Goal: Use online tool/utility: Use online tool/utility

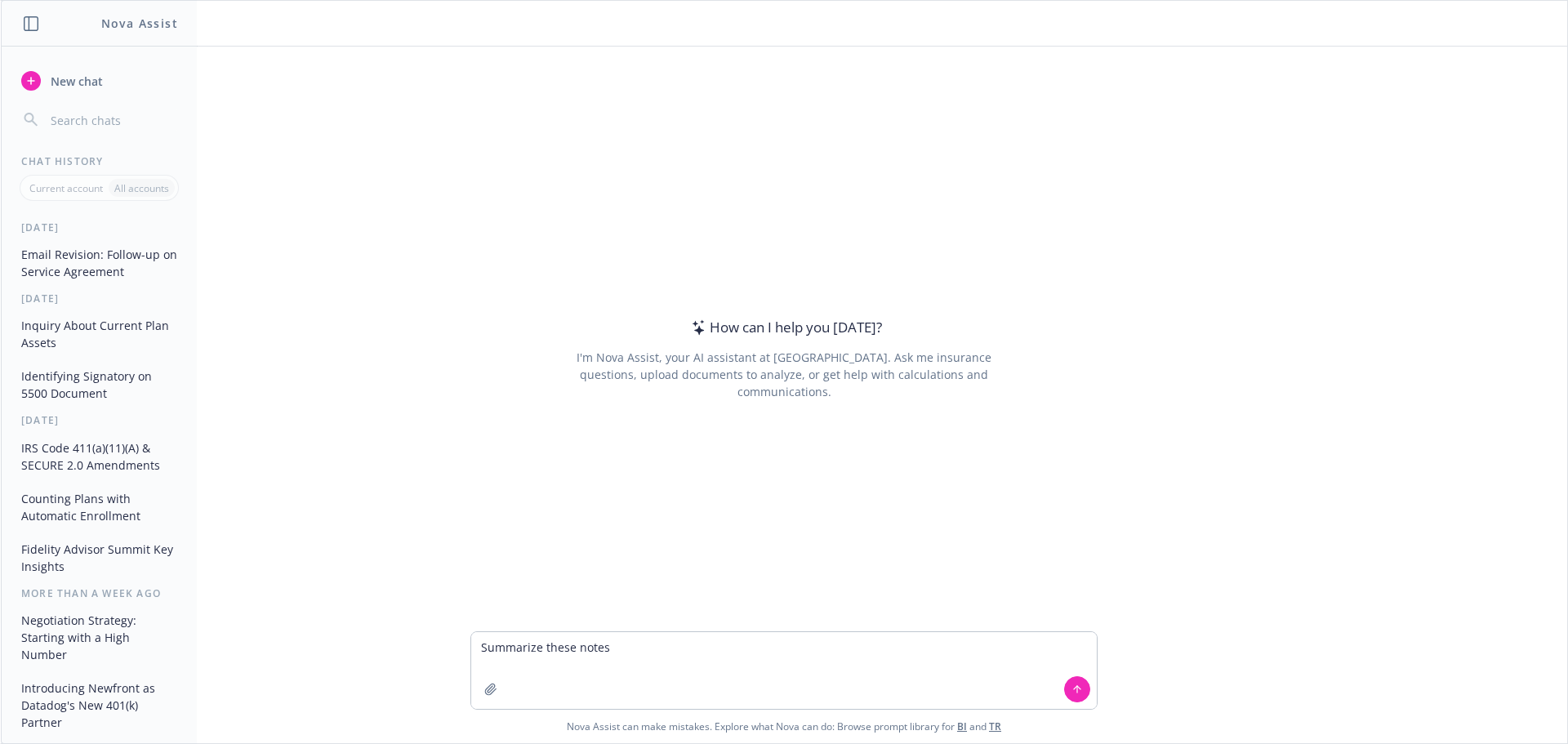
type textarea "Summarize these notes:"
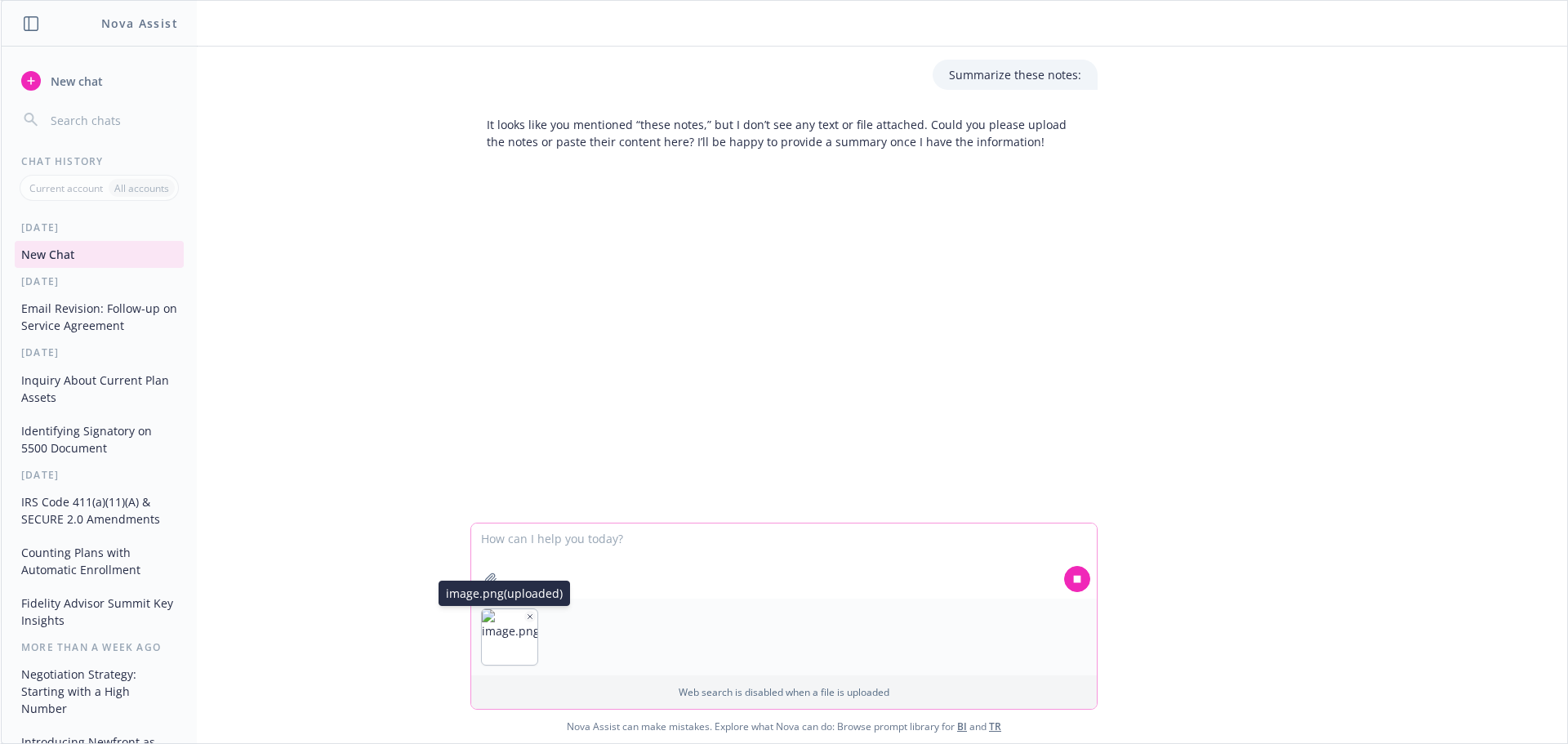
click at [526, 613] on icon "button" at bounding box center [530, 617] width 8 height 8
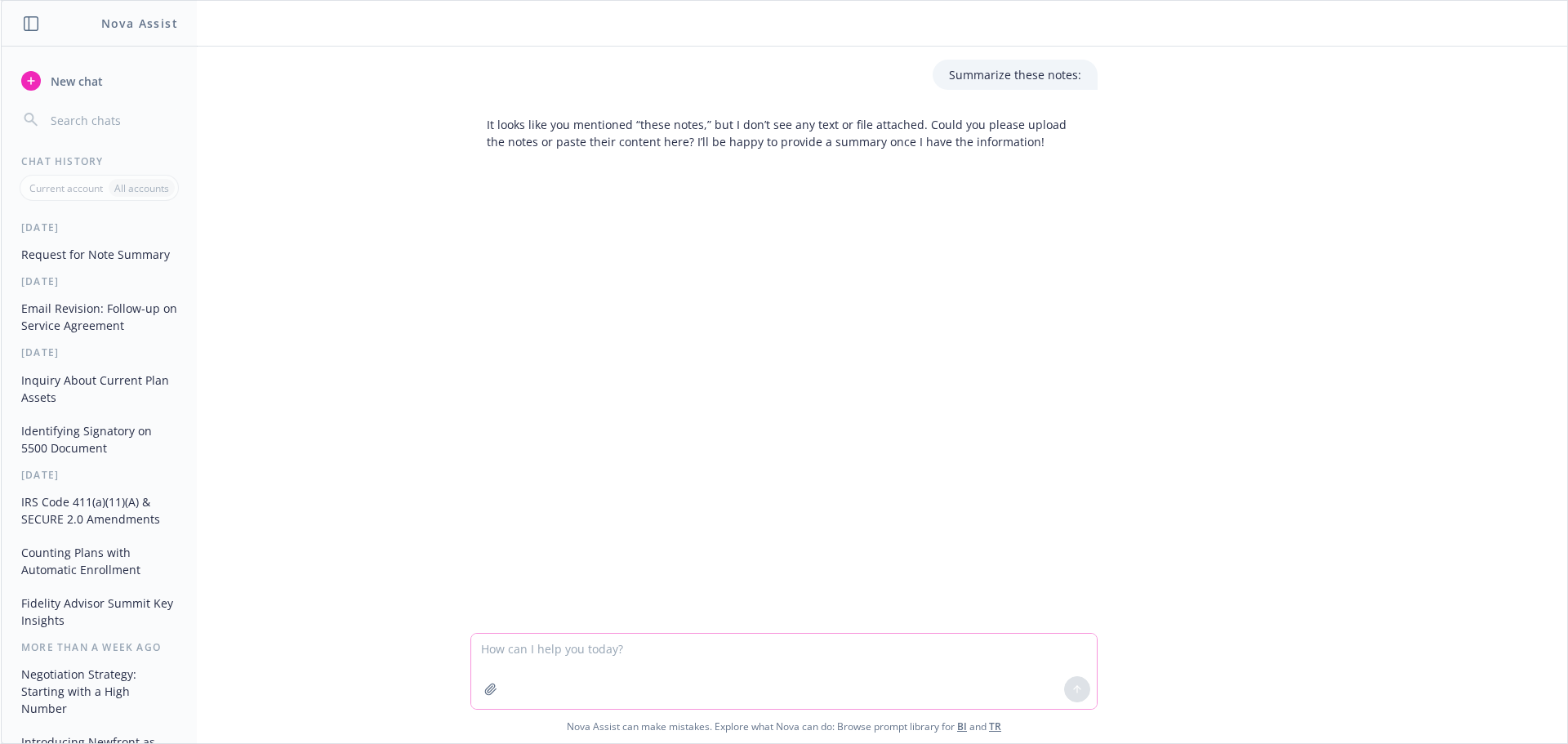
click at [594, 659] on textarea at bounding box center [784, 671] width 626 height 75
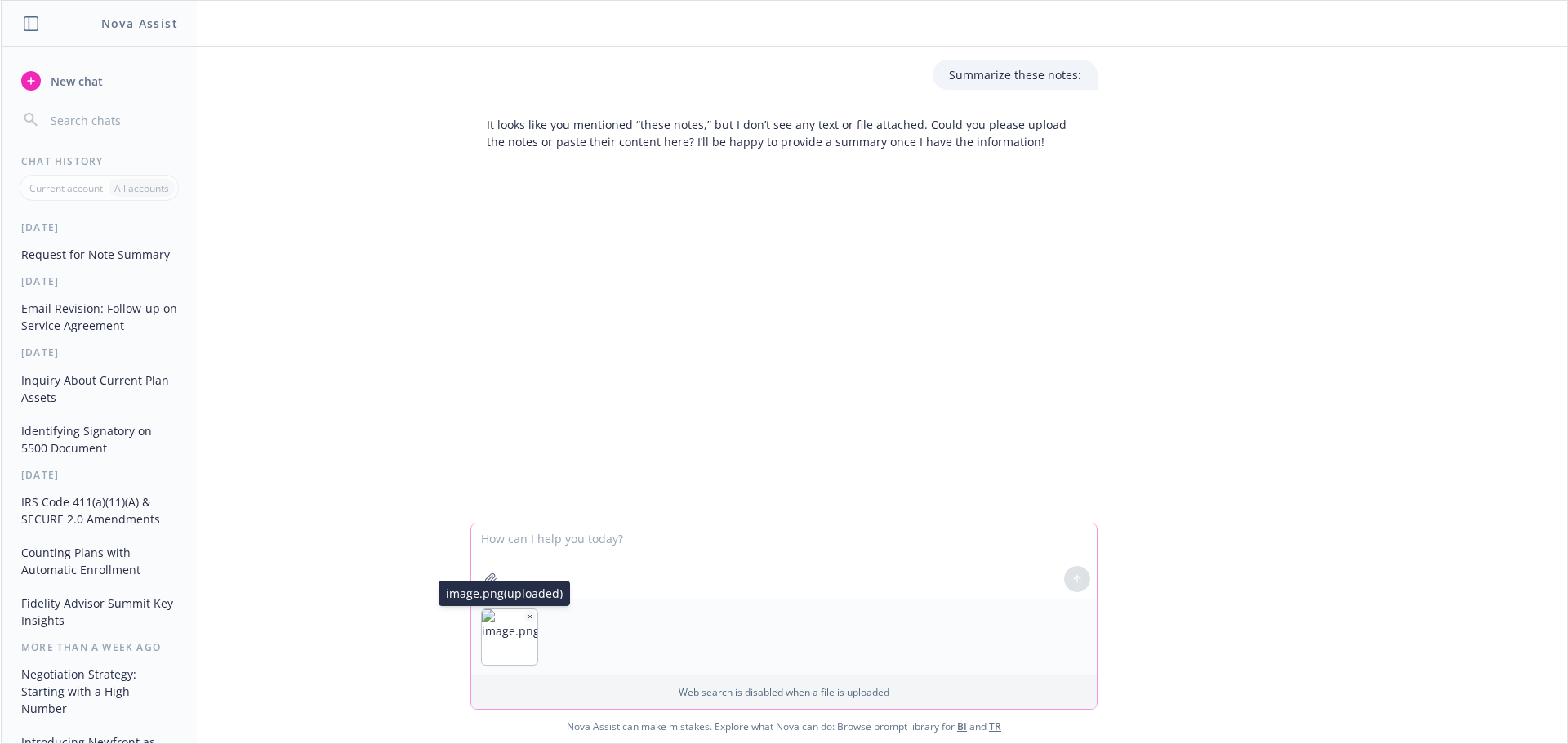
click at [526, 611] on button "button" at bounding box center [530, 617] width 12 height 12
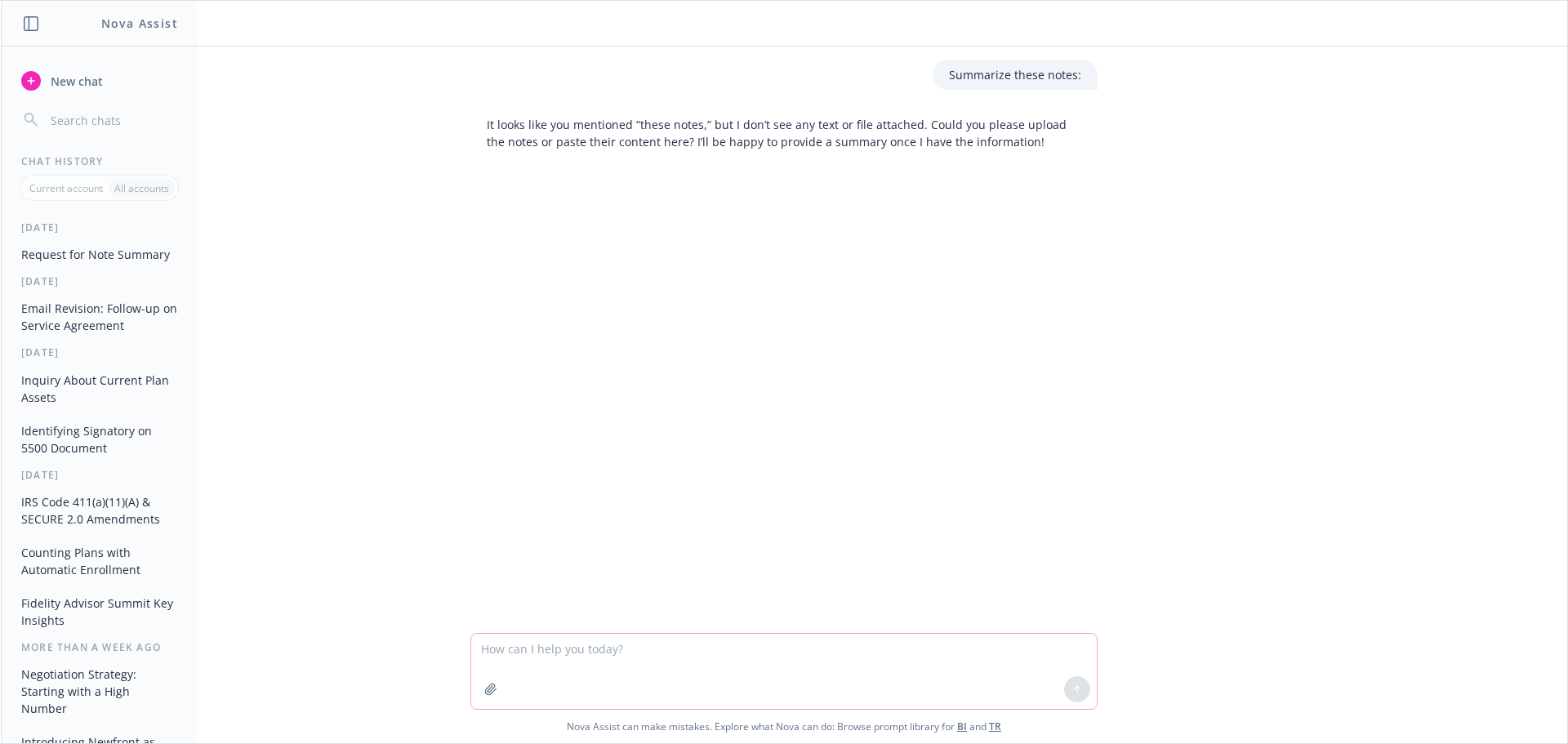
click at [513, 651] on textarea at bounding box center [784, 671] width 626 height 75
paste textarea "Loremipsu • Dolor • Sitame • Consect Adipiscin (Elitsedd) • Eius Tempor (INC) •…"
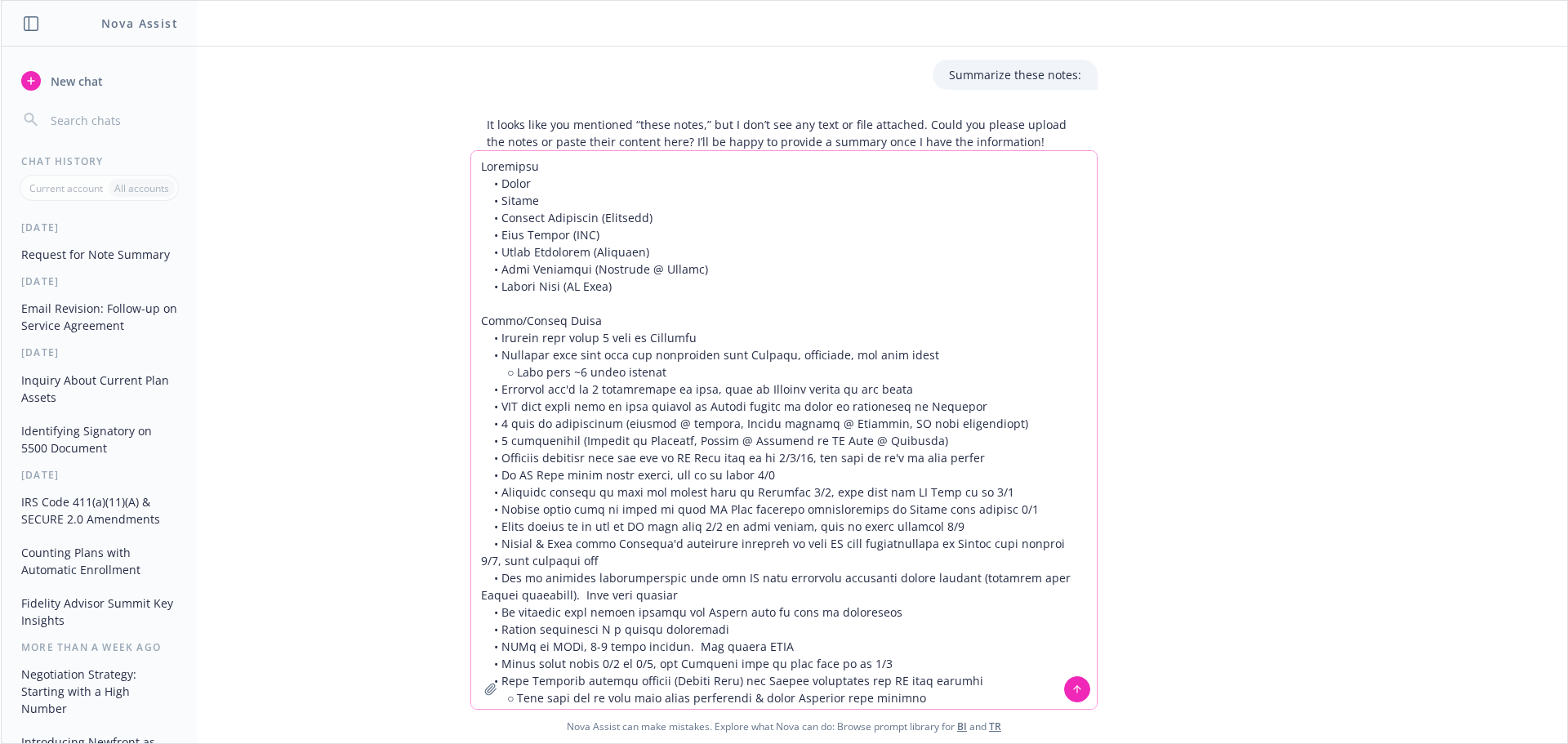
scroll to position [82, 0]
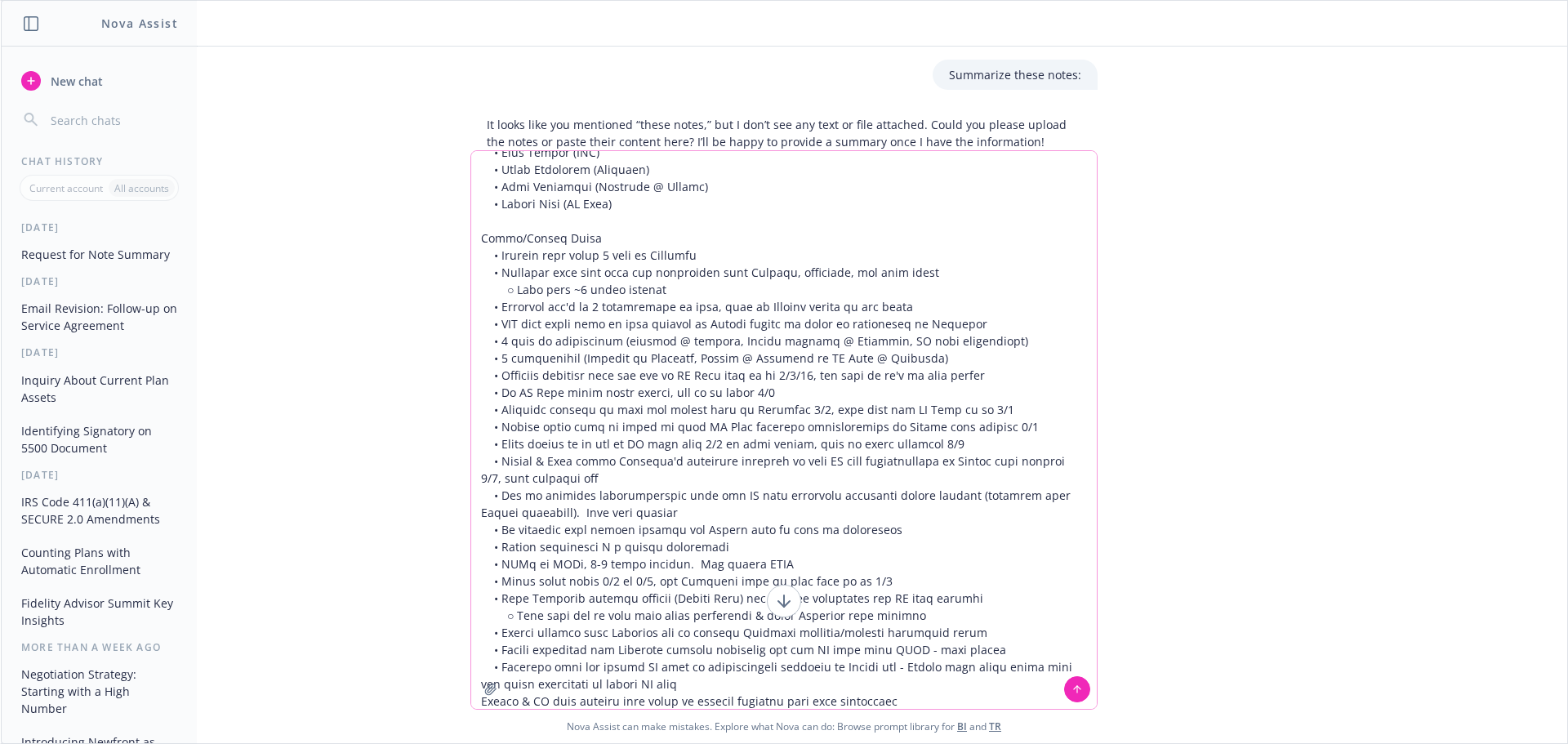
type textarea "Loremipsu • Dolor • Sitame • Consect Adipiscin (Elitsedd) • Eius Tempor (INC) •…"
click at [1072, 691] on icon at bounding box center [1077, 690] width 12 height 12
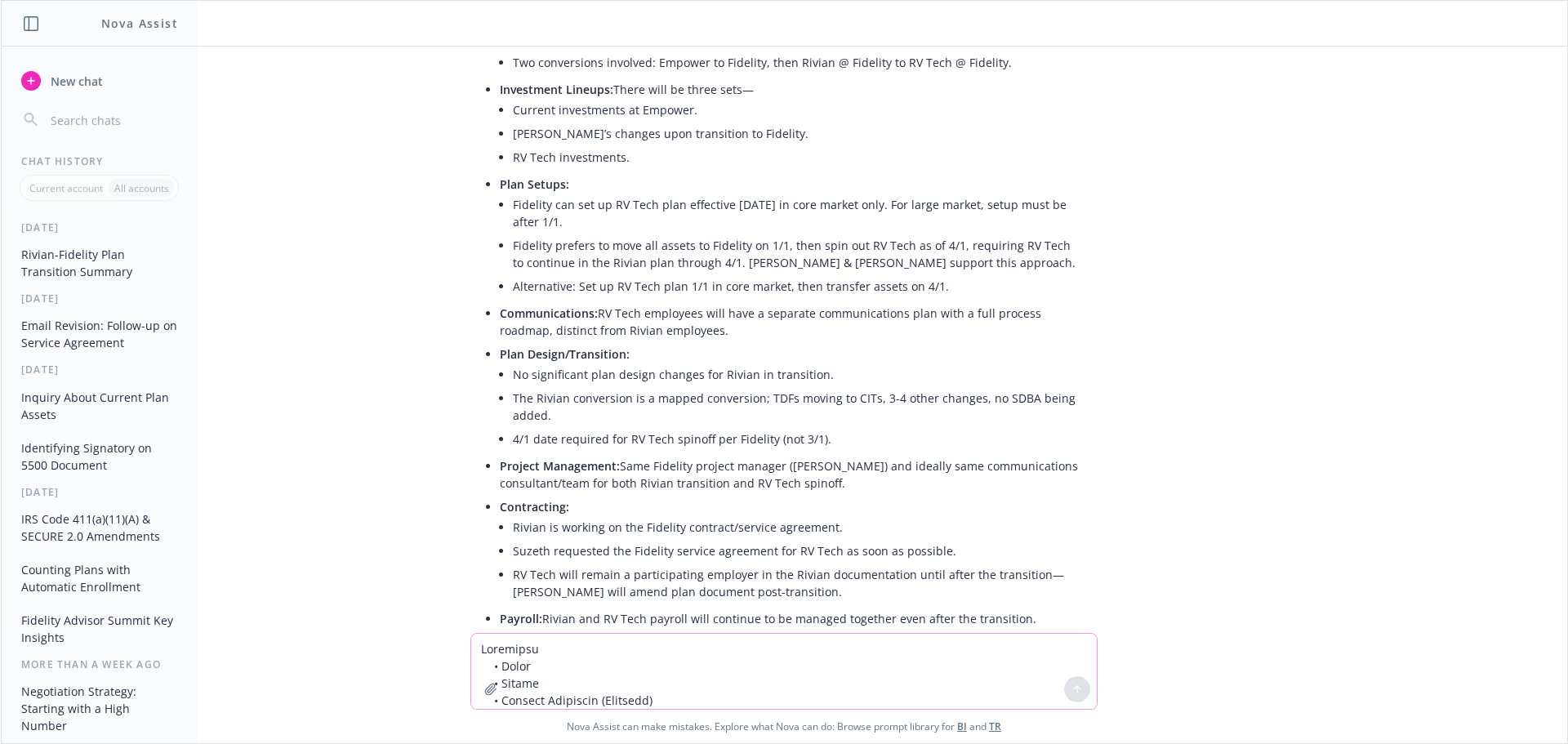
scroll to position [876, 0]
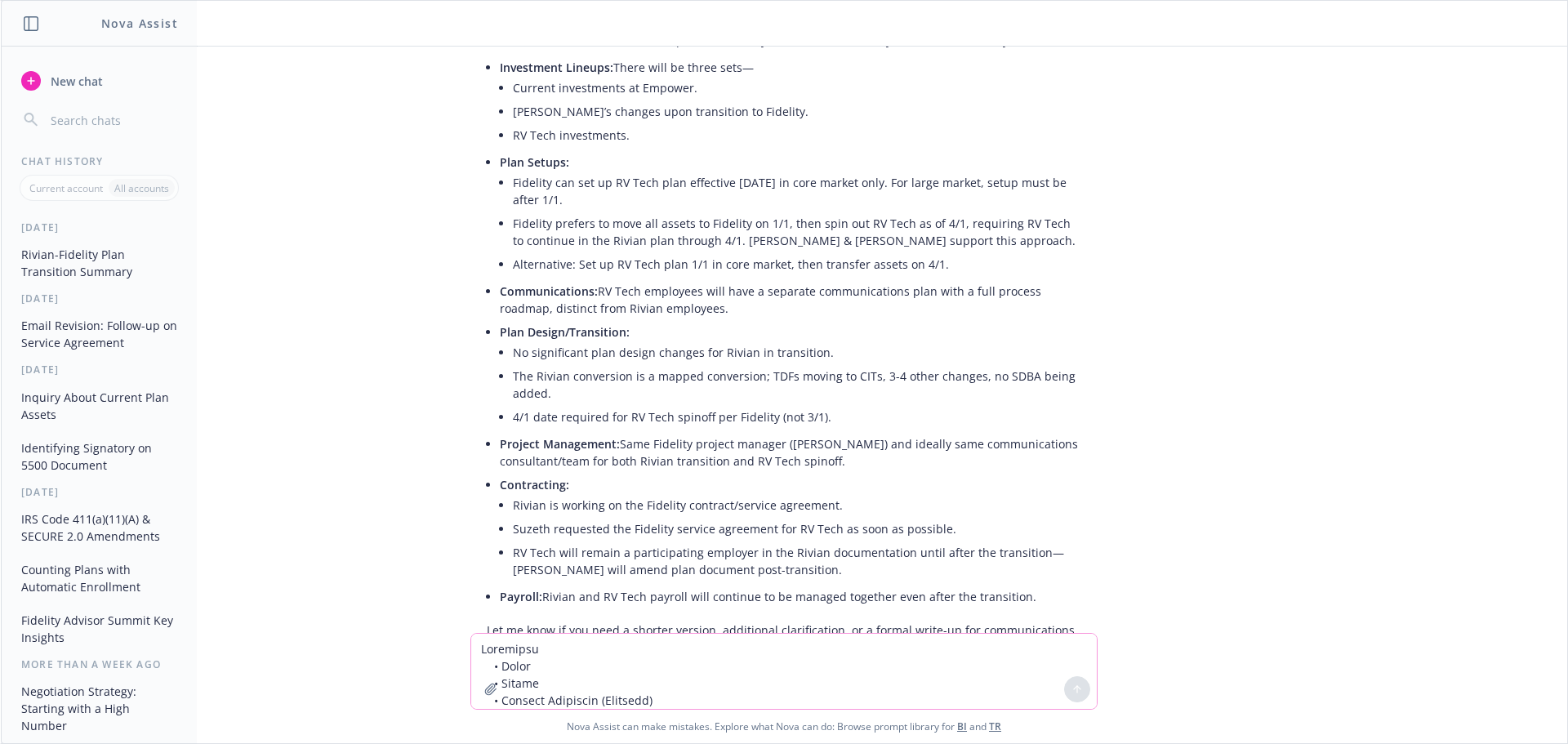
drag, startPoint x: 1046, startPoint y: 544, endPoint x: 566, endPoint y: 303, distance: 537.1
click at [566, 303] on ul "Wire Transfers: Empower will only do one wire to Fidelity. Fidelity must receiv…" at bounding box center [790, 276] width 581 height 665
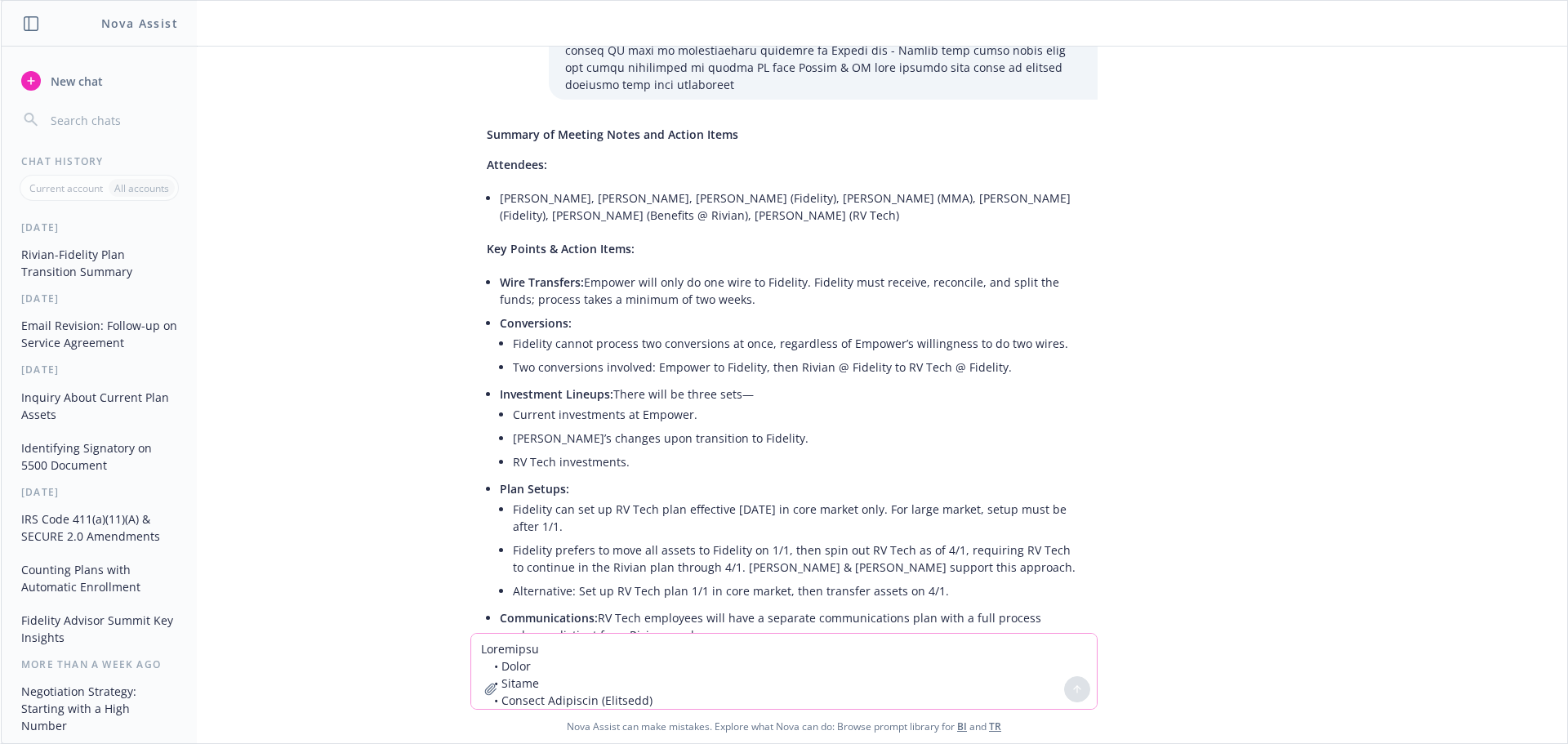
scroll to position [386, 0]
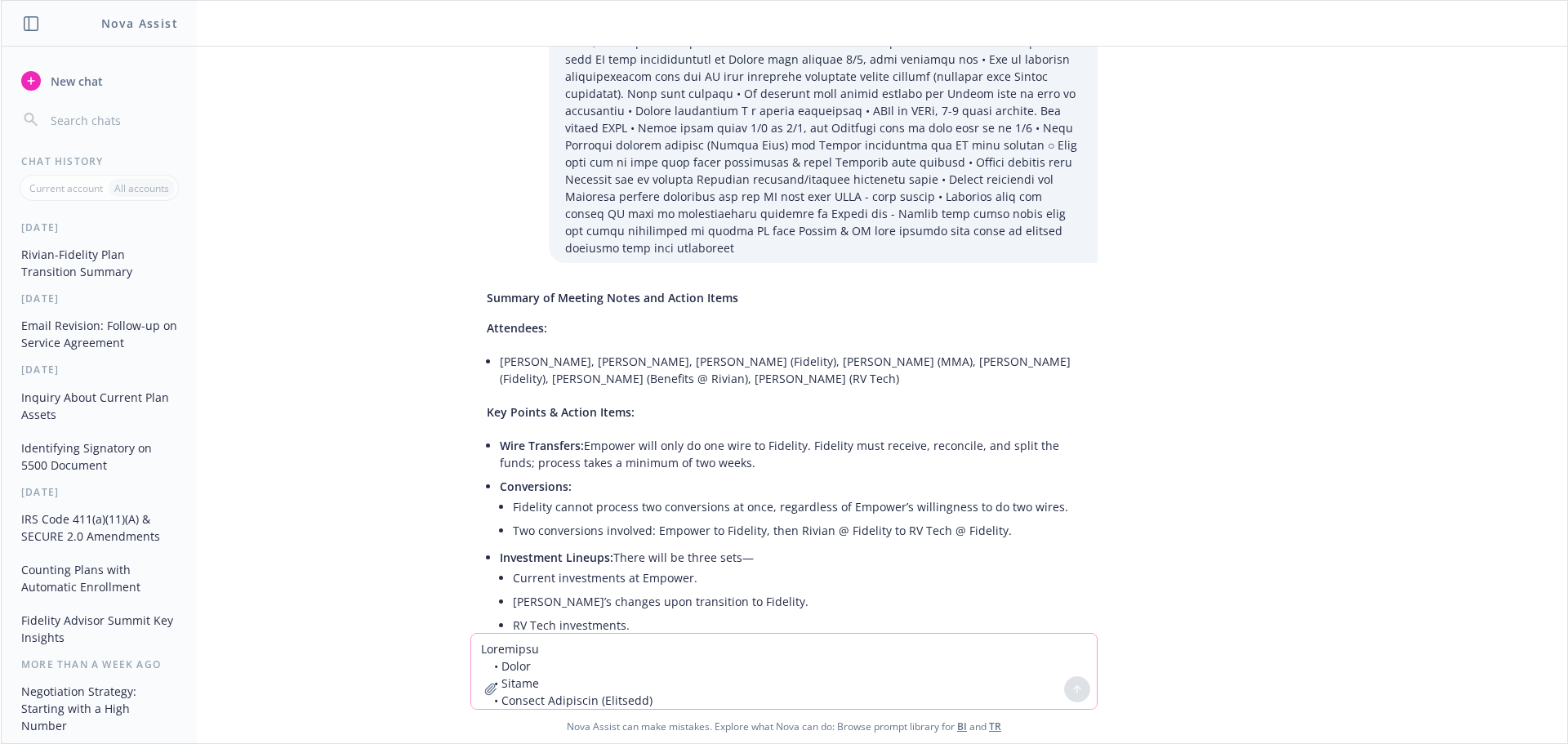
click at [471, 283] on div "Summary of Meeting Notes and Action Items Attendees: [PERSON_NAME], [PERSON_NAM…" at bounding box center [784, 709] width 627 height 853
copy div "Loremipsu: Dolor, Sitame, Consect Adipiscin (Elitsedd), Eius Tempor (INC), Utla…"
click at [1411, 381] on div "Summarize these notes: It looks like you mentioned “these notes,” but I don’t s…" at bounding box center [784, 339] width 1566 height 586
